Goal: Find specific page/section: Find specific page/section

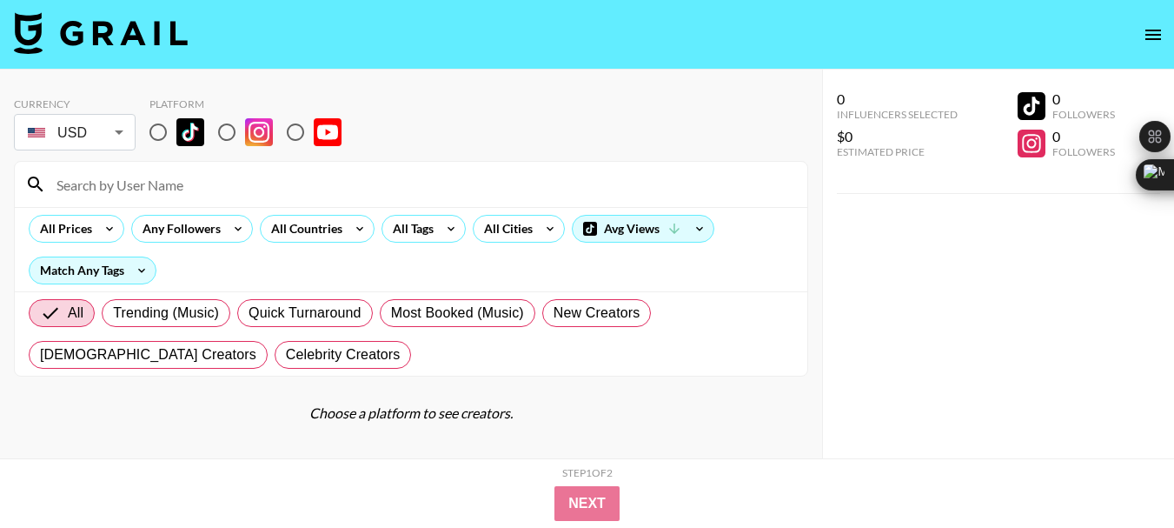
click at [219, 138] on input "radio" at bounding box center [227, 132] width 37 height 37
radio input "true"
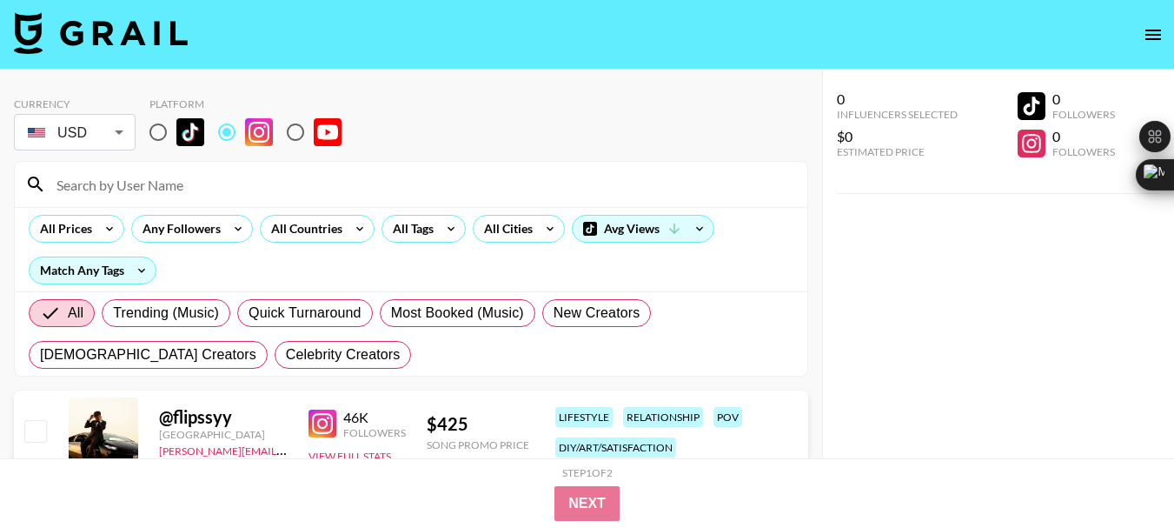
click at [139, 188] on input at bounding box center [421, 184] width 751 height 28
paste input "itslukenate9"
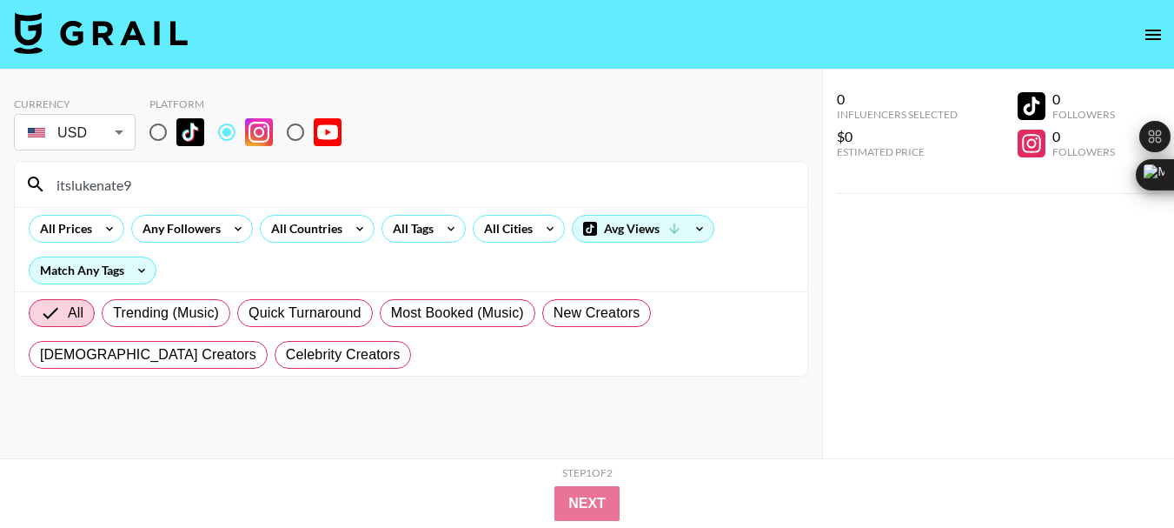
type input "itslukenate9"
click at [110, 191] on input "itslukenate9" at bounding box center [421, 184] width 751 height 28
click at [109, 191] on input "itslukenate9" at bounding box center [421, 184] width 751 height 28
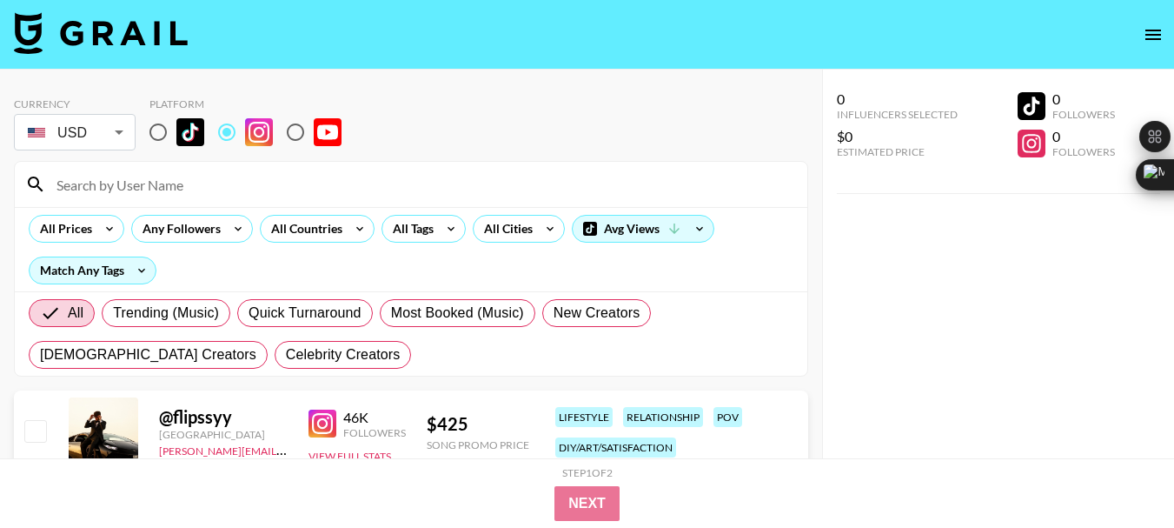
paste input "lucaswftmfit"
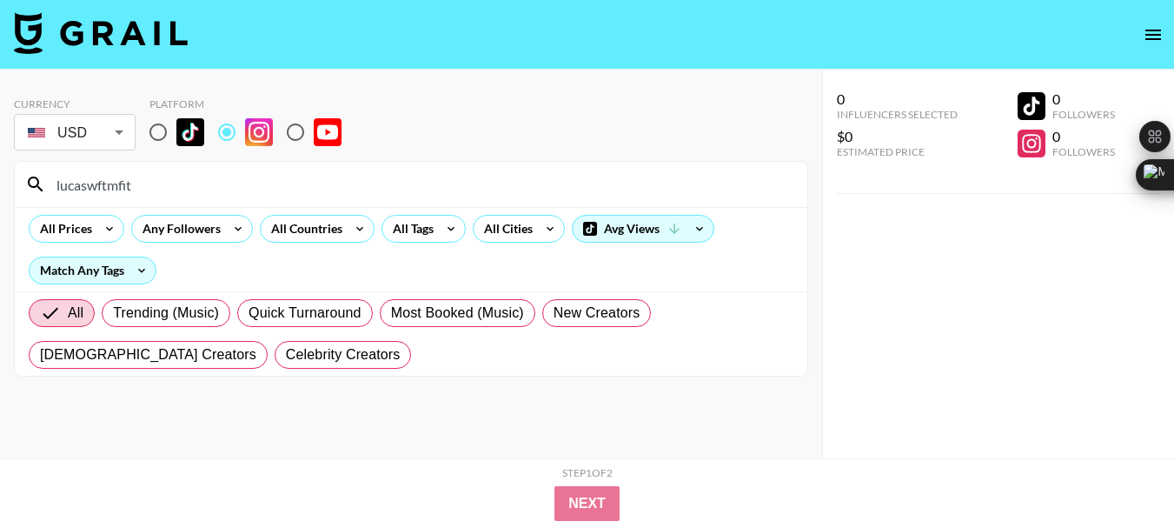
type input "lucaswftmfit"
click at [110, 183] on input "lucaswftmfit" at bounding box center [421, 184] width 751 height 28
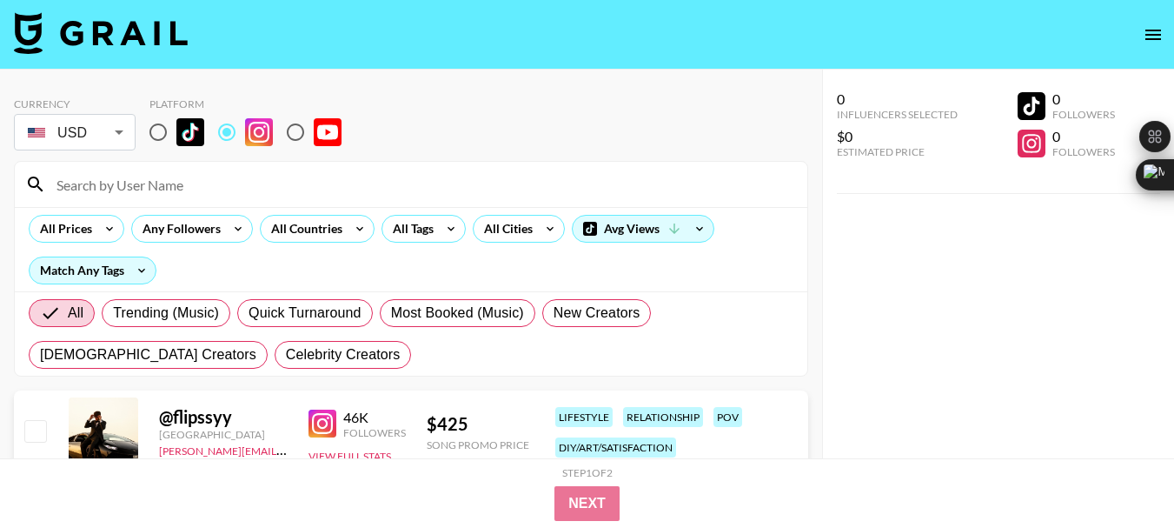
paste input "ajayholbrook"
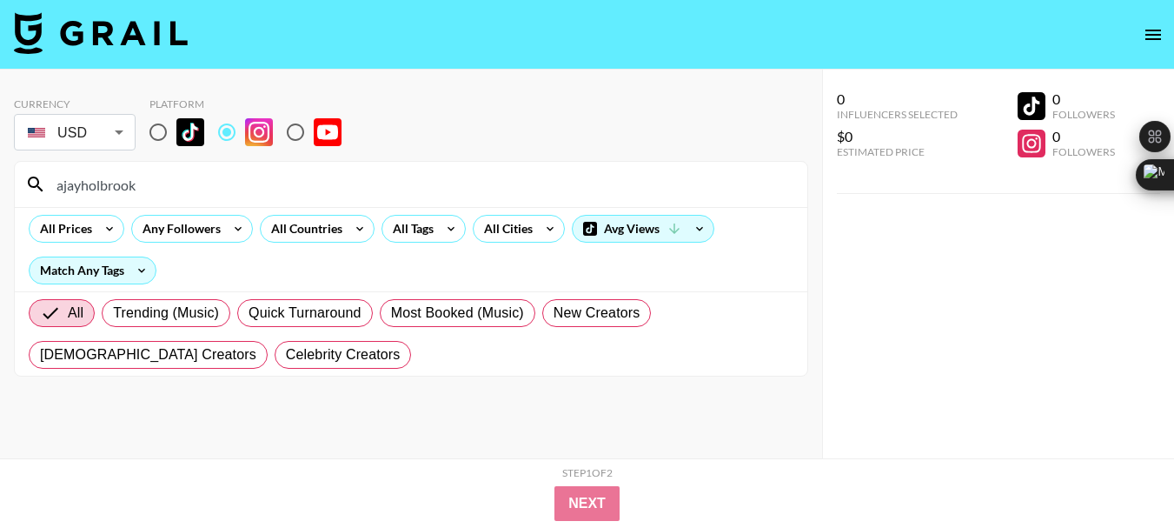
type input "ajayholbrook"
click at [124, 177] on input "ajayholbrook" at bounding box center [421, 184] width 751 height 28
paste input "framelessfox"
type input "framelessfox"
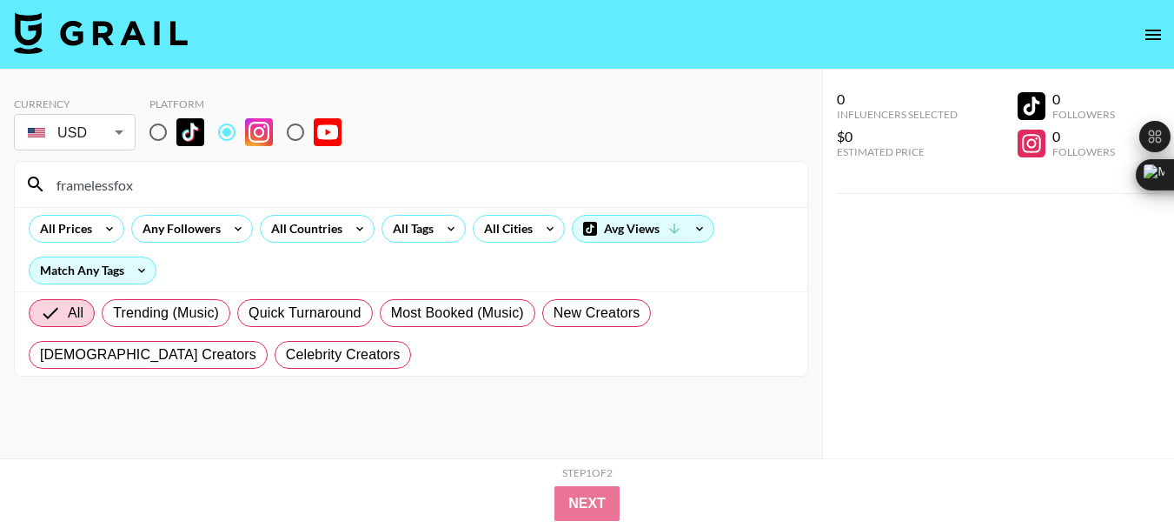
click at [90, 187] on input "framelessfox" at bounding box center [421, 184] width 751 height 28
click at [103, 193] on input "framelessfox" at bounding box center [421, 184] width 751 height 28
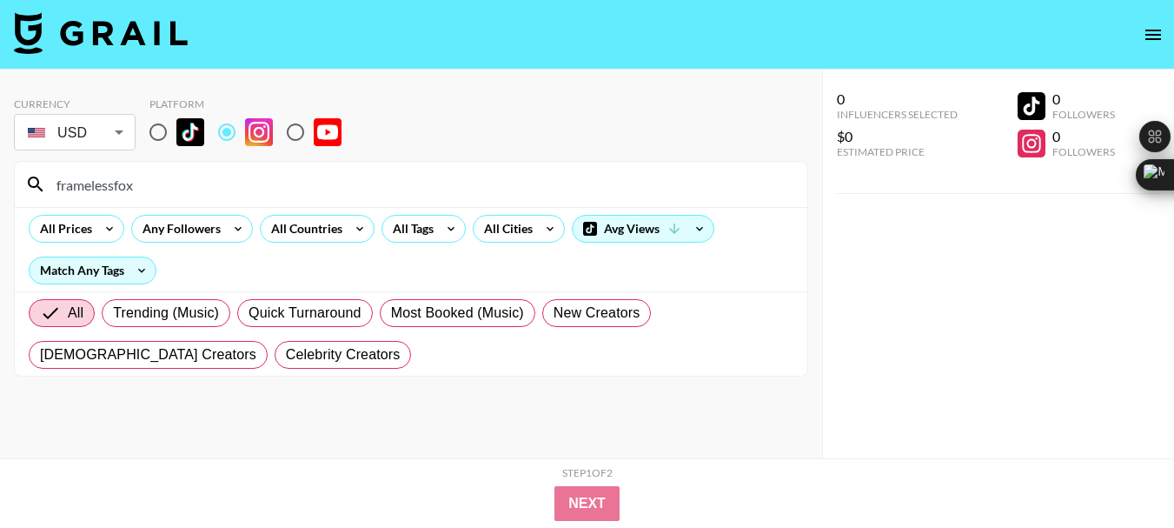
click at [103, 193] on input "framelessfox" at bounding box center [421, 184] width 751 height 28
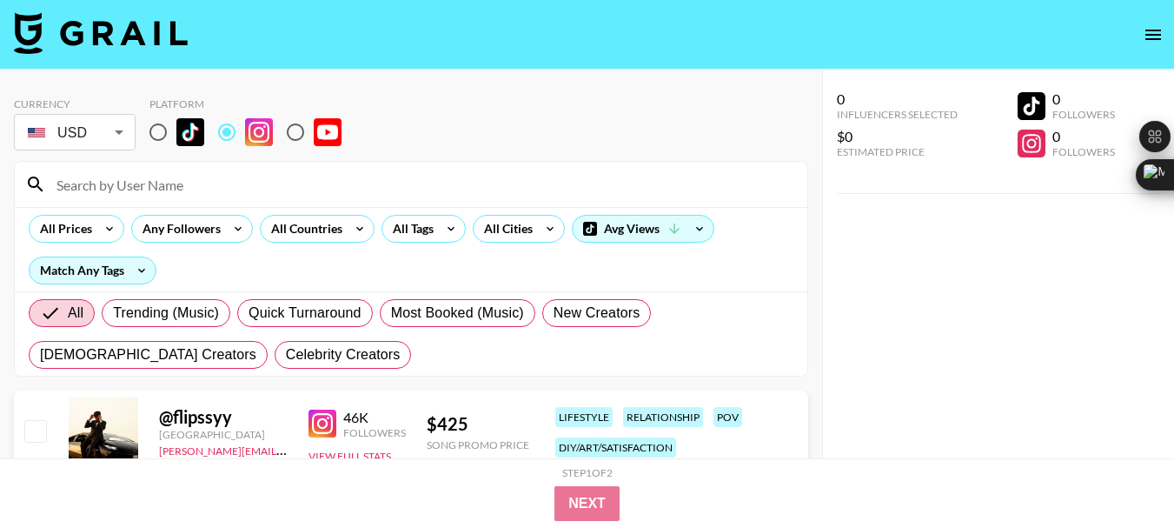
paste input "alexgiardina15"
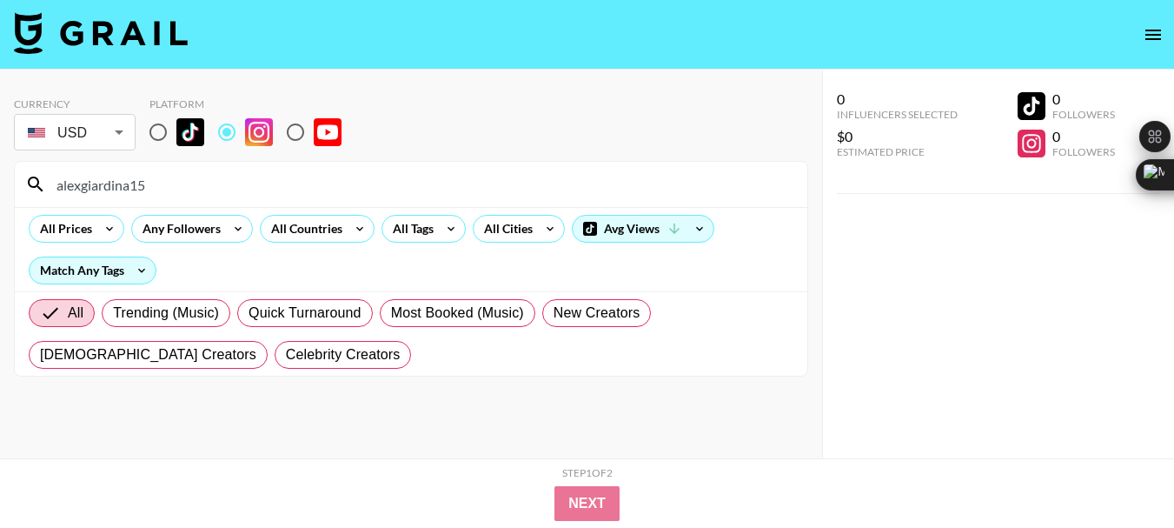
type input "alexgiardina15"
click at [95, 180] on input "alexgiardina15" at bounding box center [421, 184] width 751 height 28
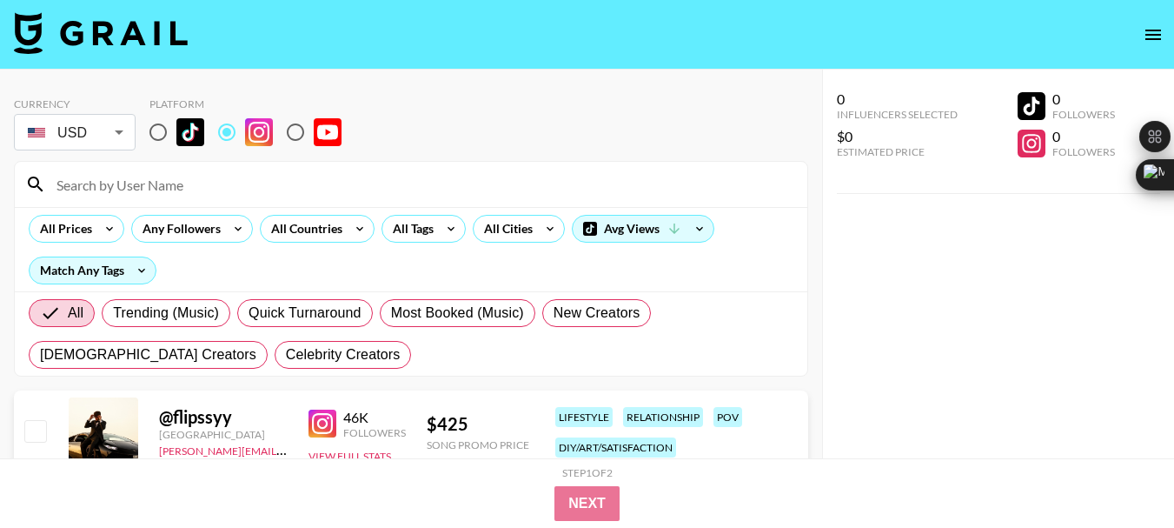
paste input "claragorry"
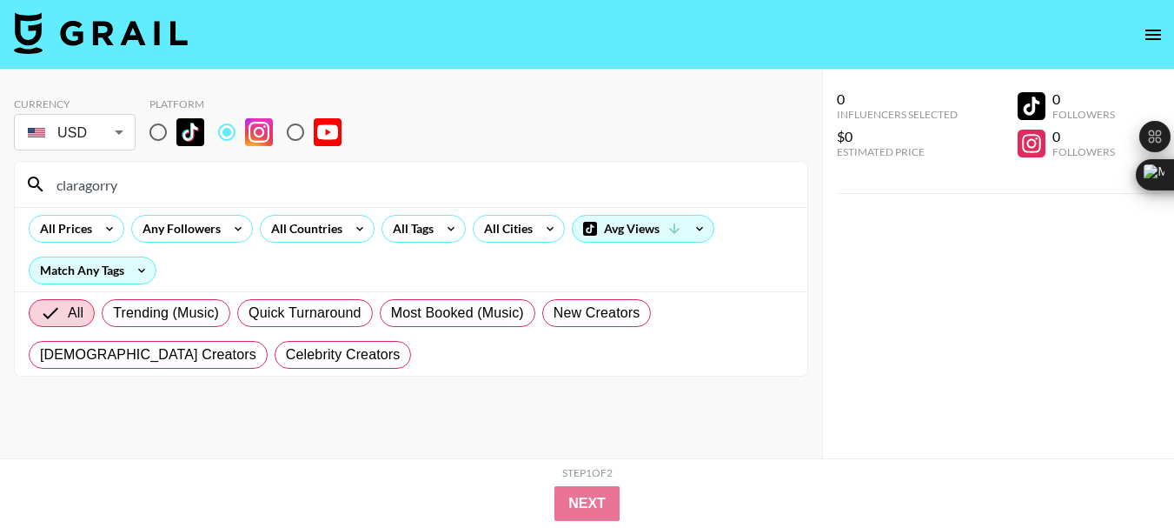
type input "claragorry"
click at [103, 189] on input "claragorry" at bounding box center [421, 184] width 751 height 28
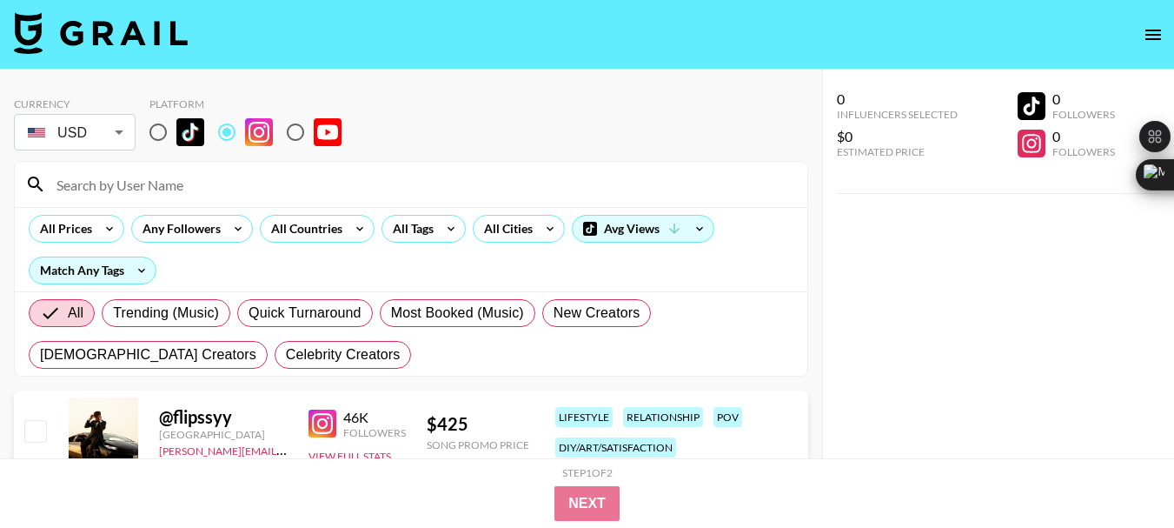
paste input "selenagallowayy"
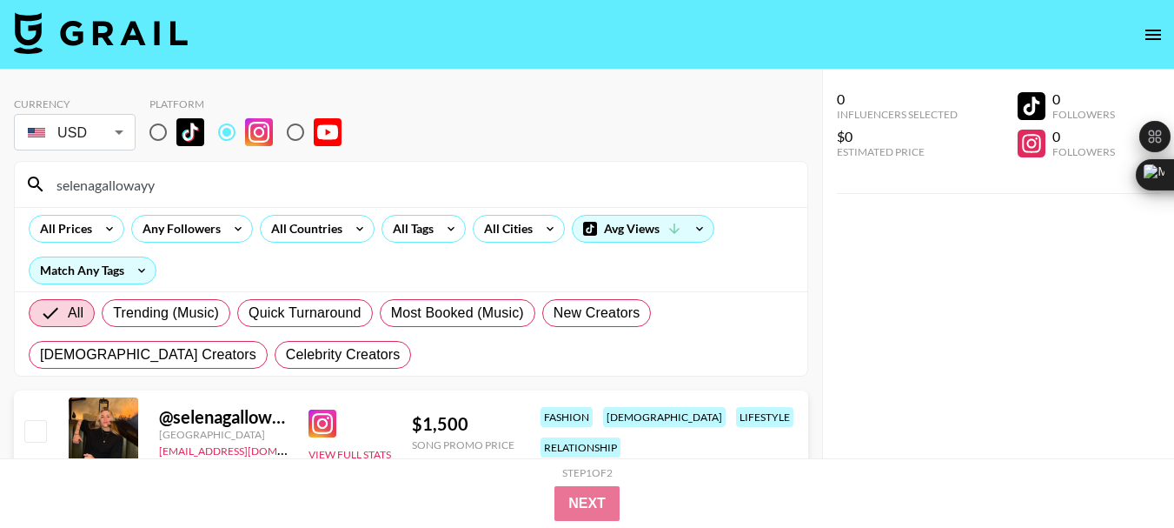
type input "selenagallowayy"
click at [104, 188] on input "selenagallowayy" at bounding box center [421, 184] width 751 height 28
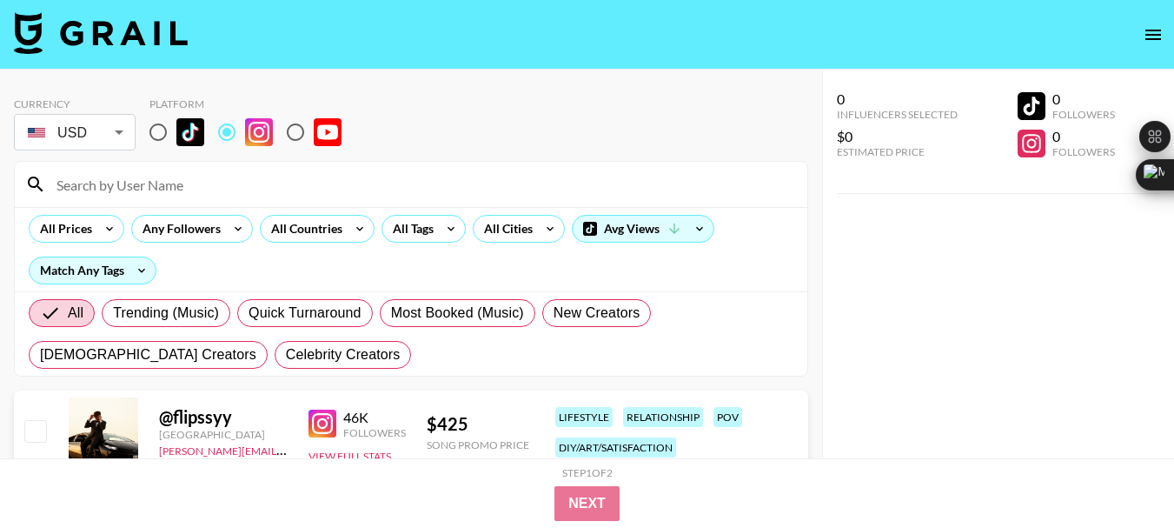
paste input "ripped_rosales"
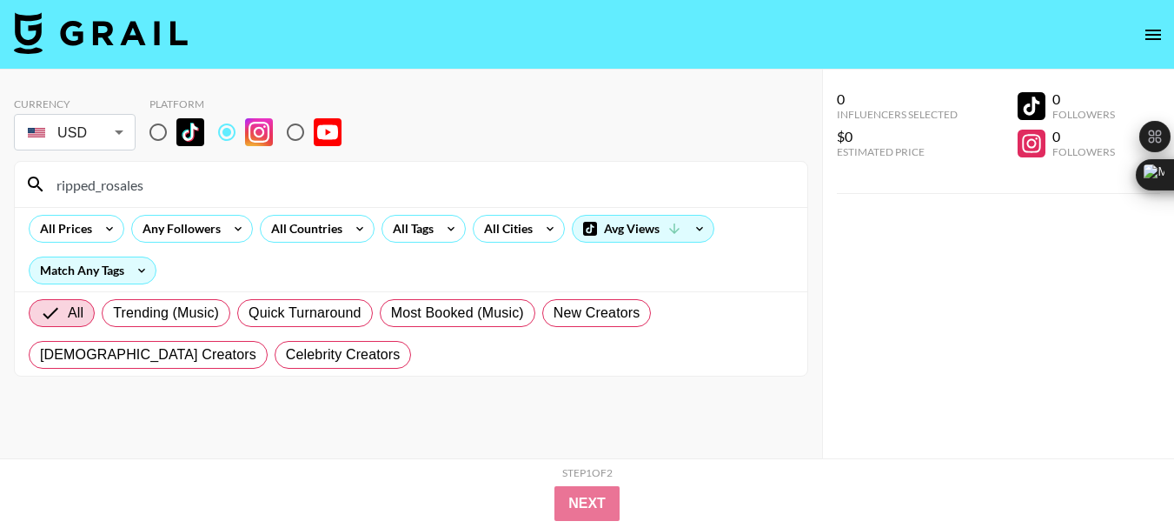
type input "ripped_rosales"
